Goal: Task Accomplishment & Management: Use online tool/utility

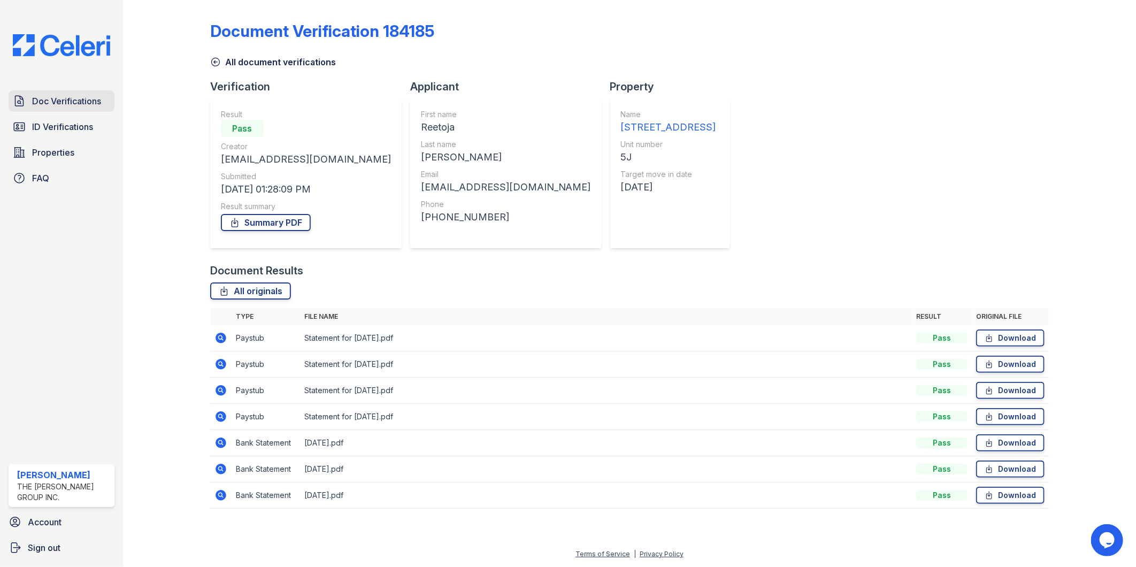
click at [22, 104] on icon at bounding box center [19, 101] width 13 height 13
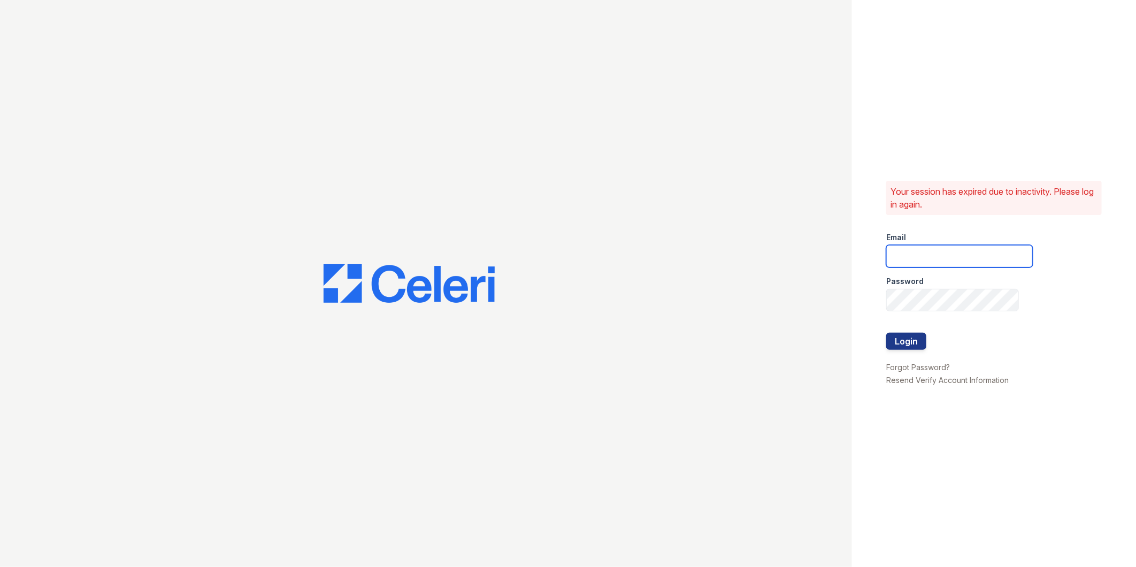
click at [980, 252] on input "email" at bounding box center [960, 256] width 147 height 22
type input "mimi@jaygroupny.com"
click at [887, 333] on button "Login" at bounding box center [907, 341] width 40 height 17
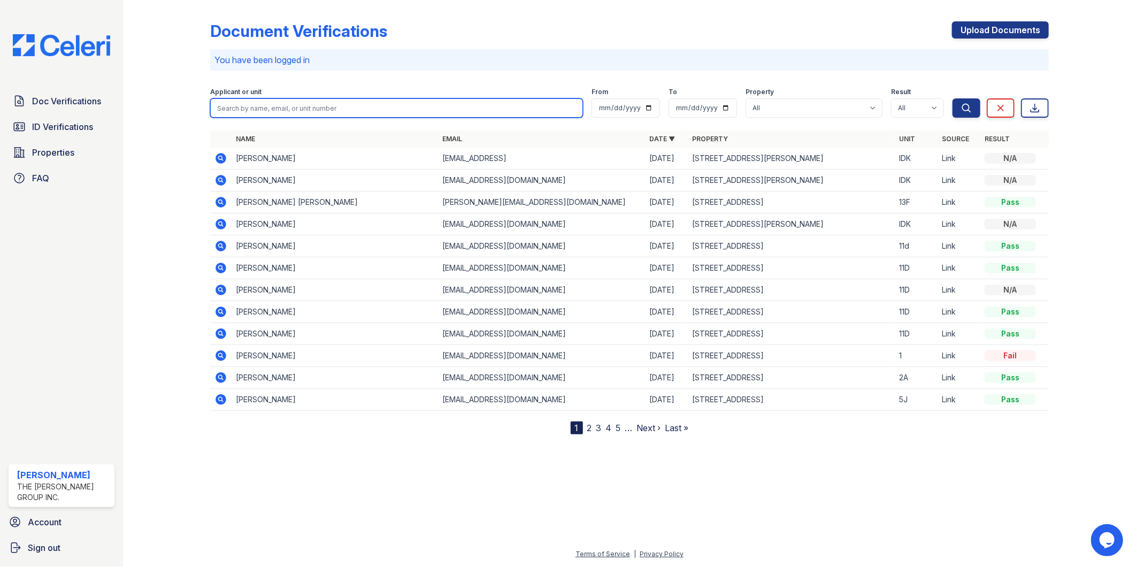
drag, startPoint x: 330, startPoint y: 103, endPoint x: 329, endPoint y: 109, distance: 6.5
click at [330, 103] on input "search" at bounding box center [396, 107] width 373 height 19
type input "7B"
click at [953, 98] on button "Search" at bounding box center [967, 107] width 28 height 19
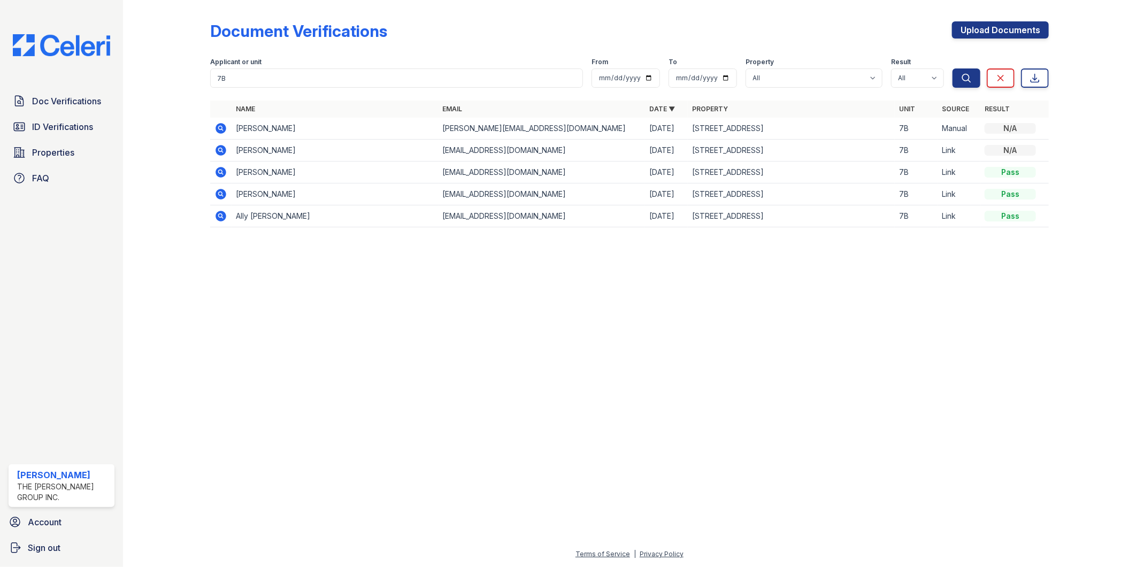
click at [223, 150] on icon at bounding box center [221, 150] width 11 height 11
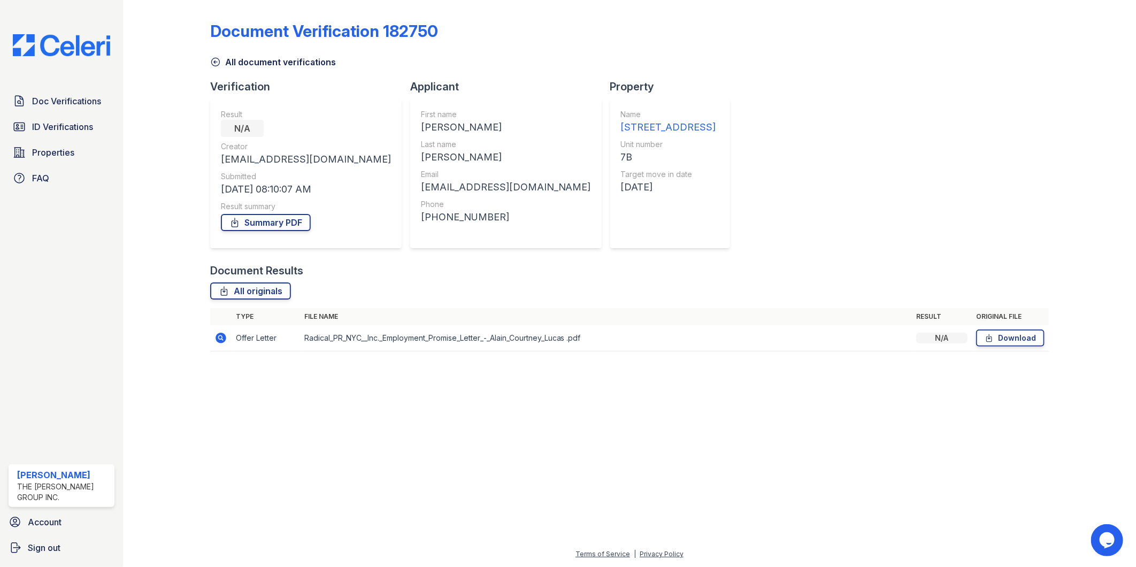
click at [222, 341] on icon at bounding box center [221, 338] width 11 height 11
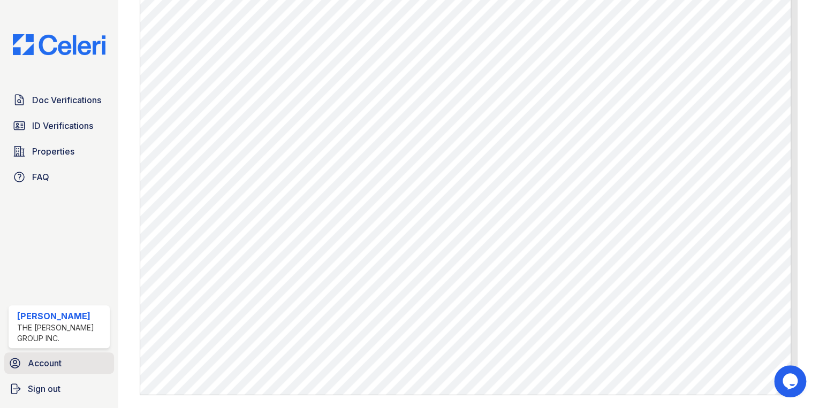
scroll to position [415, 0]
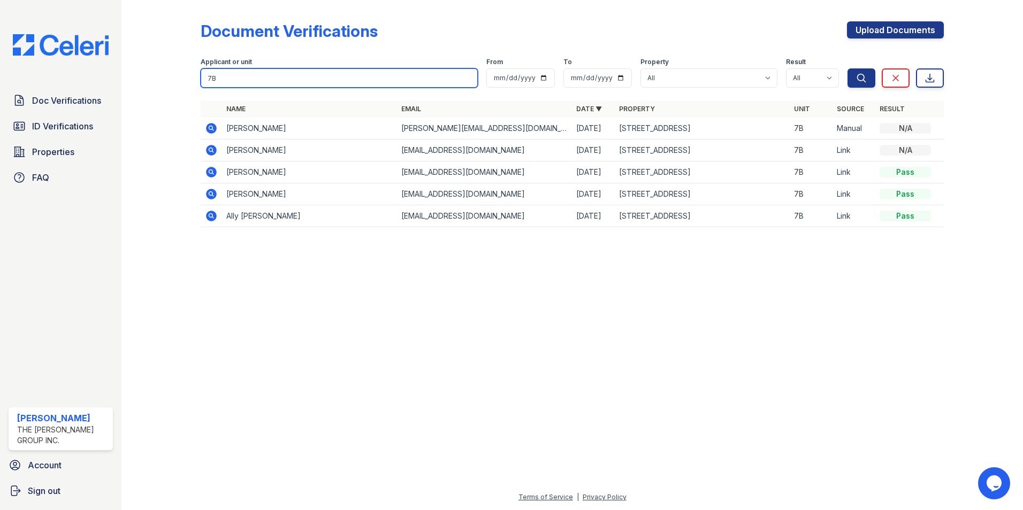
drag, startPoint x: 249, startPoint y: 71, endPoint x: 6, endPoint y: 68, distance: 242.9
click at [106, 65] on div "Doc Verifications ID Verifications Properties FAQ Mimi Jacob The Jay Group Inc.…" at bounding box center [511, 255] width 1023 height 510
drag, startPoint x: 277, startPoint y: 81, endPoint x: 286, endPoint y: 80, distance: 8.6
click at [278, 81] on input "search" at bounding box center [339, 77] width 277 height 19
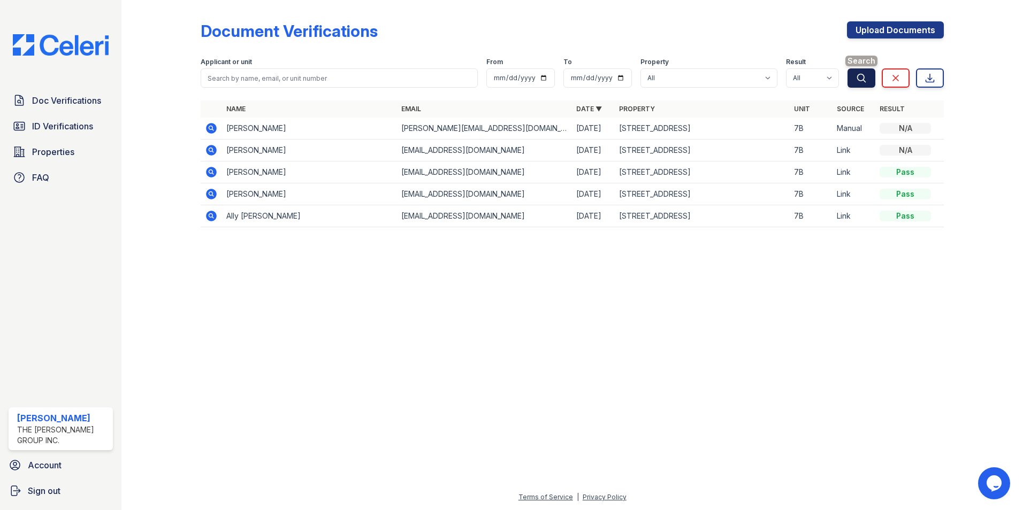
click at [853, 77] on button "Search" at bounding box center [862, 77] width 28 height 19
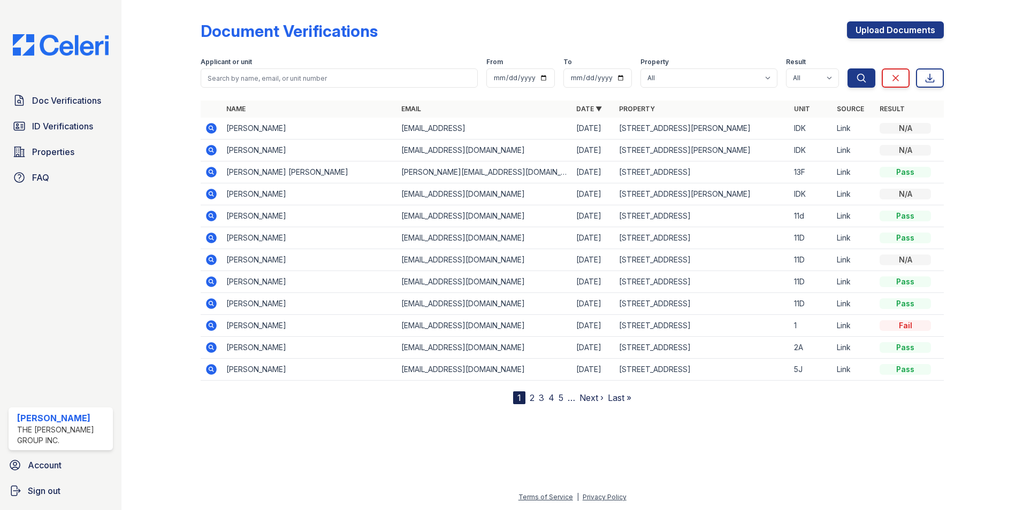
click at [213, 175] on icon at bounding box center [211, 172] width 11 height 11
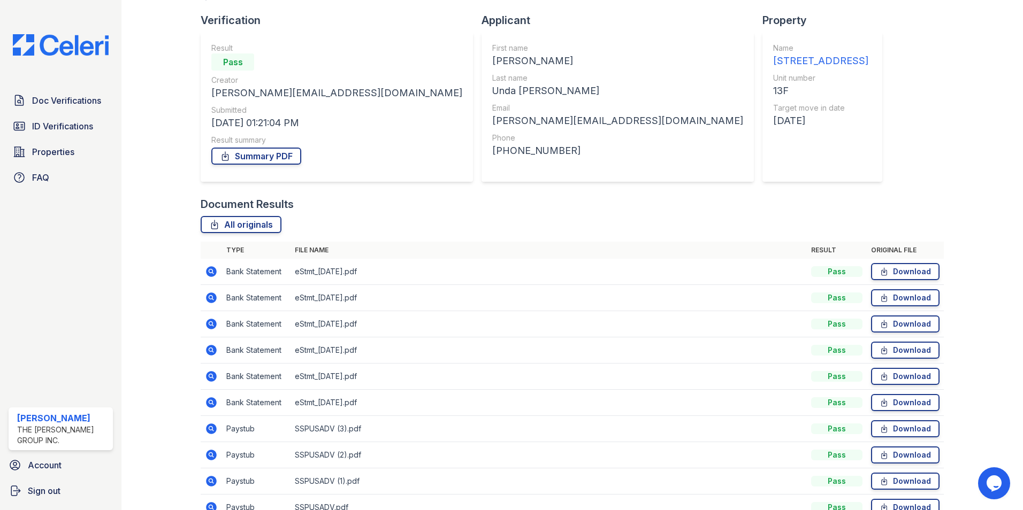
scroll to position [124, 0]
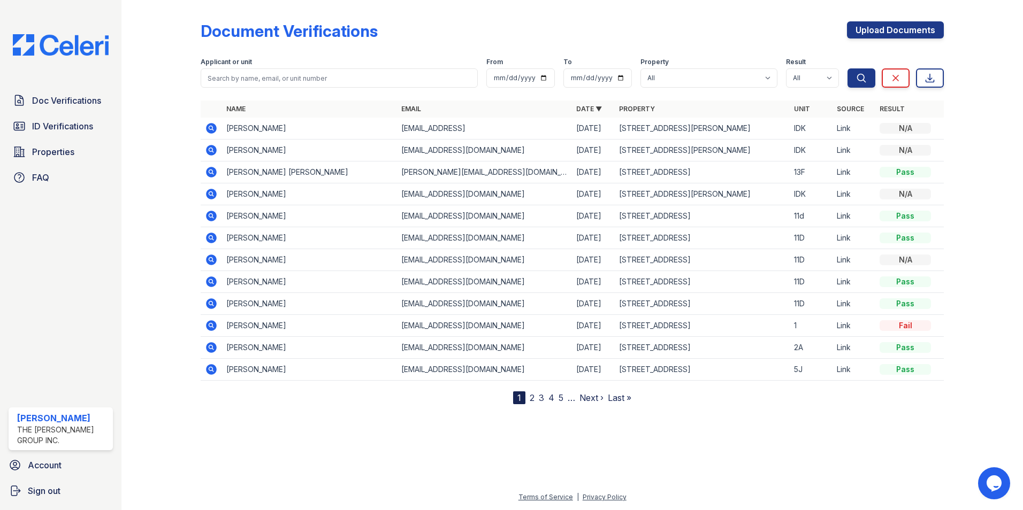
click at [211, 367] on icon at bounding box center [211, 369] width 11 height 11
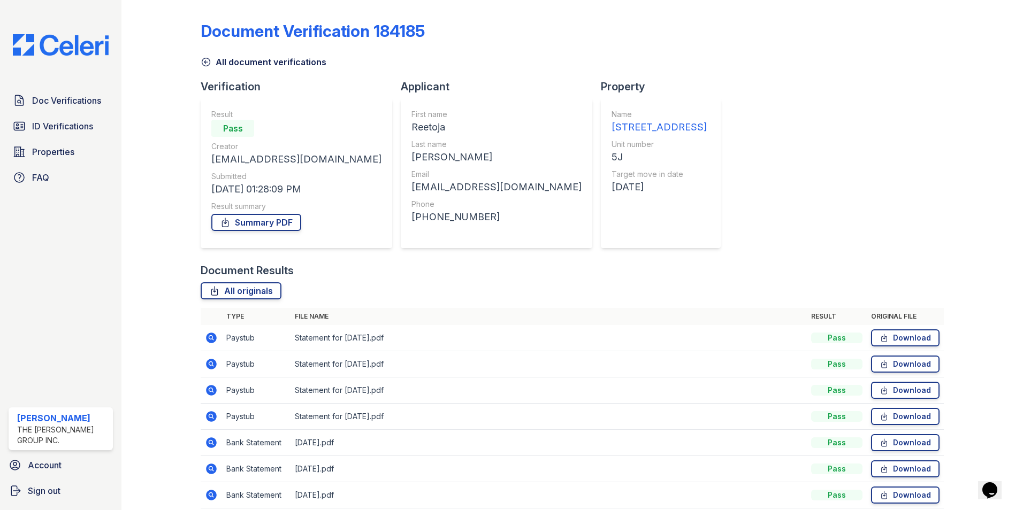
scroll to position [45, 0]
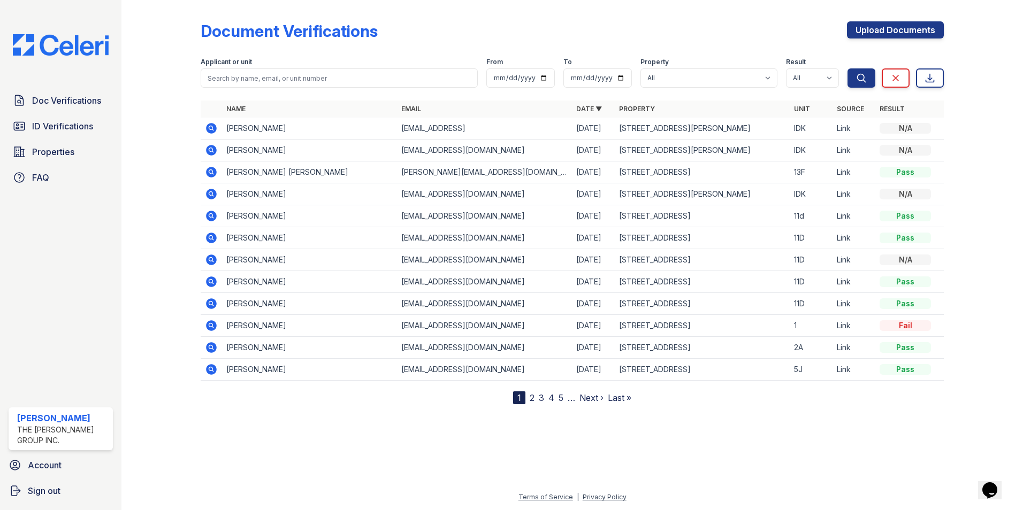
click at [530, 393] on link "2" at bounding box center [532, 398] width 5 height 11
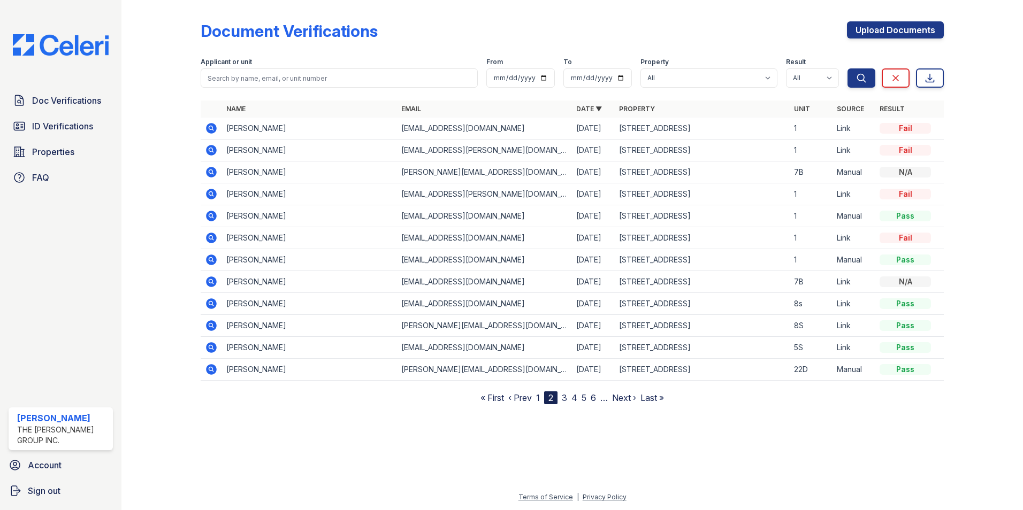
click at [209, 303] on icon at bounding box center [211, 304] width 11 height 11
click at [566, 394] on link "3" at bounding box center [564, 398] width 5 height 11
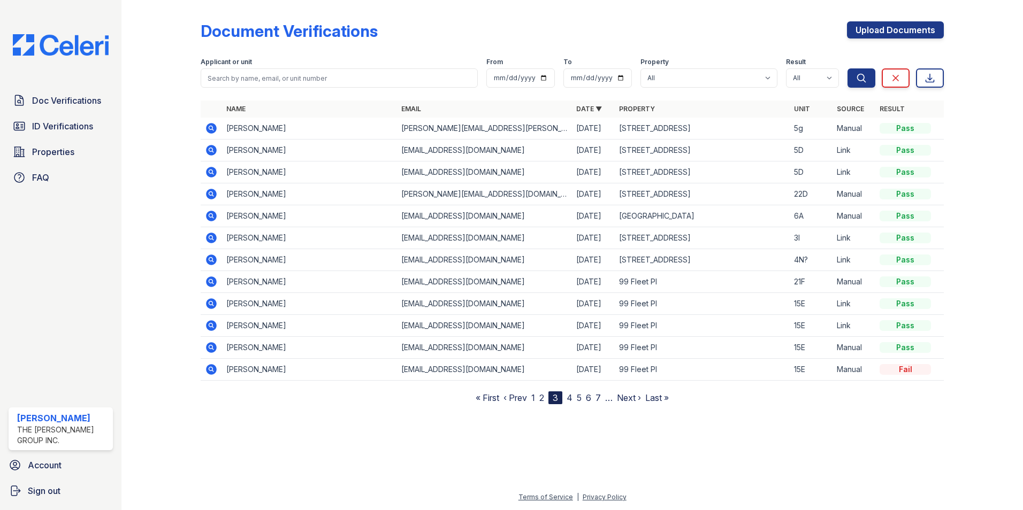
click at [213, 262] on icon at bounding box center [211, 260] width 13 height 13
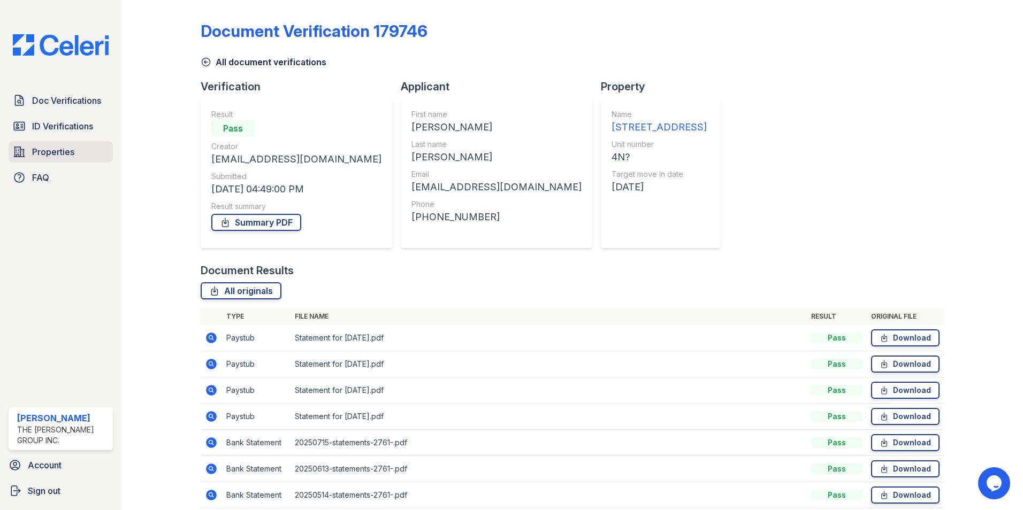
click at [60, 153] on span "Properties" at bounding box center [53, 152] width 42 height 13
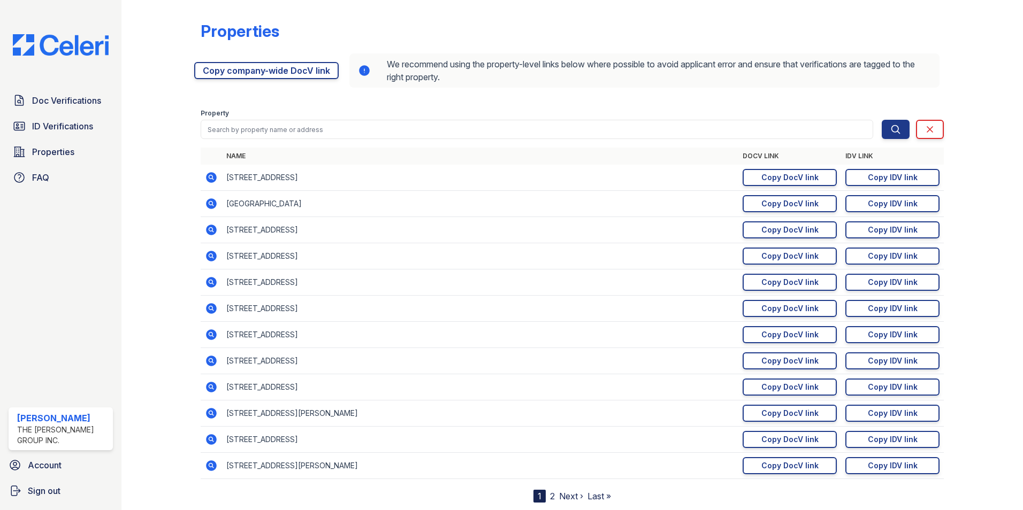
scroll to position [29, 0]
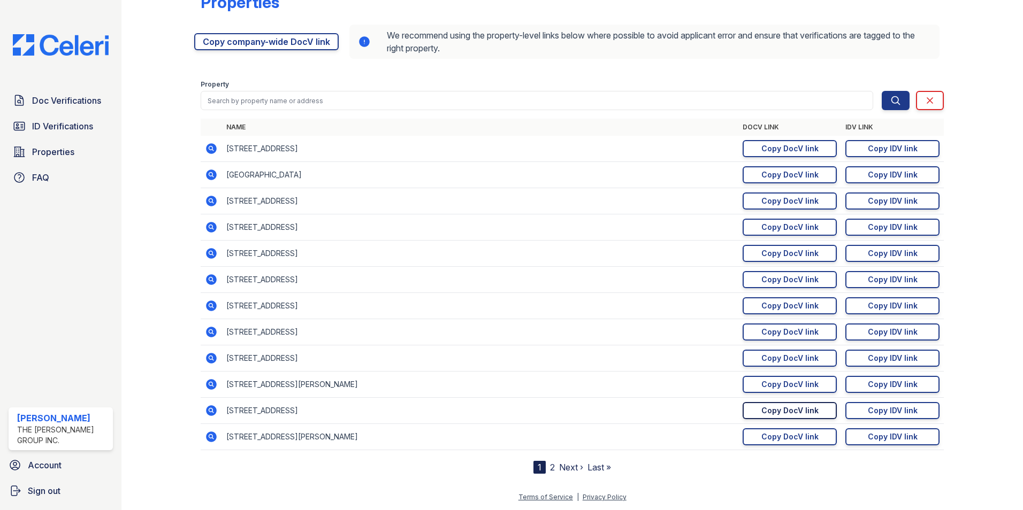
click at [768, 407] on div "Copy DocV link" at bounding box center [789, 411] width 57 height 11
